Goal: Transaction & Acquisition: Book appointment/travel/reservation

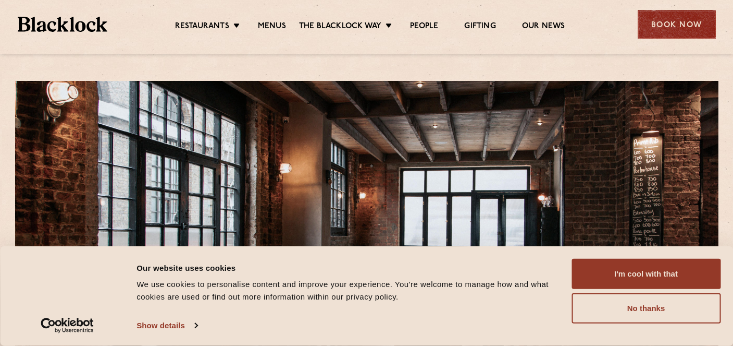
click at [667, 28] on div "Book Now" at bounding box center [677, 24] width 78 height 29
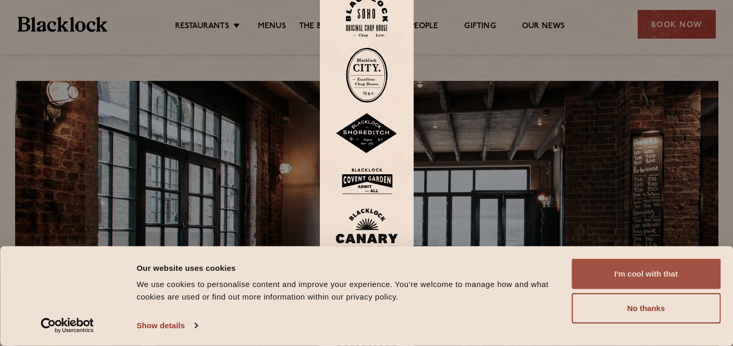
click at [615, 266] on button "I'm cool with that" at bounding box center [646, 274] width 149 height 30
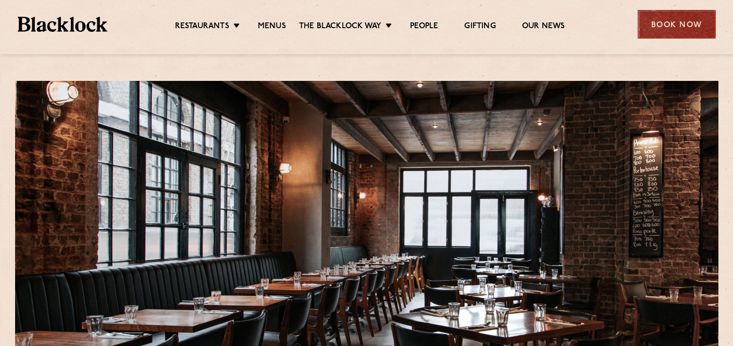
click at [681, 26] on div "Book Now" at bounding box center [677, 24] width 78 height 29
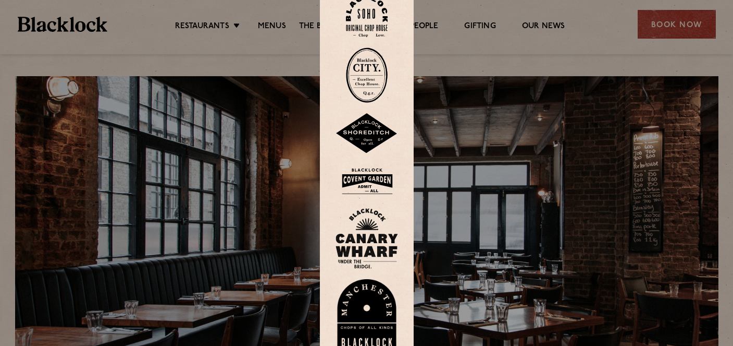
scroll to position [2, 0]
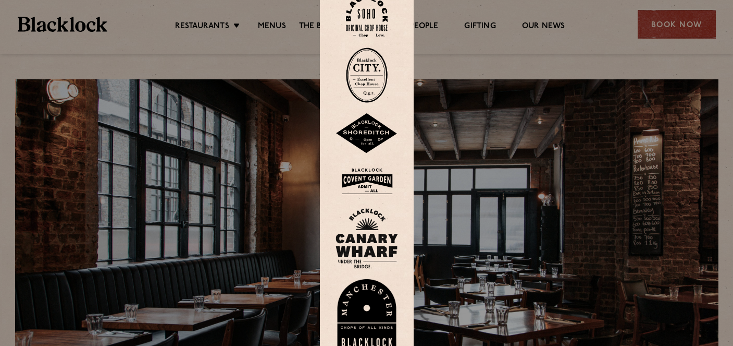
click at [365, 131] on img at bounding box center [367, 133] width 63 height 41
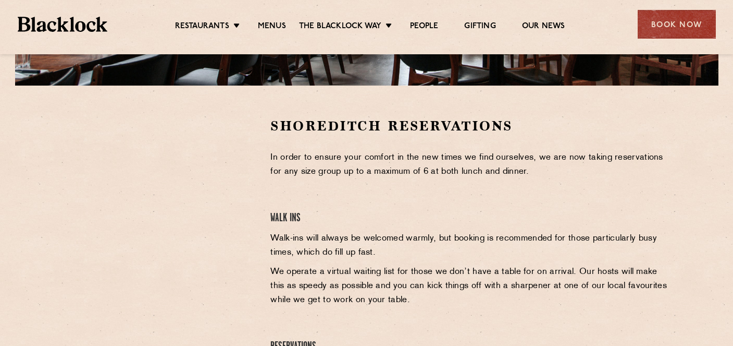
scroll to position [287, 0]
